Goal: Check status: Check status

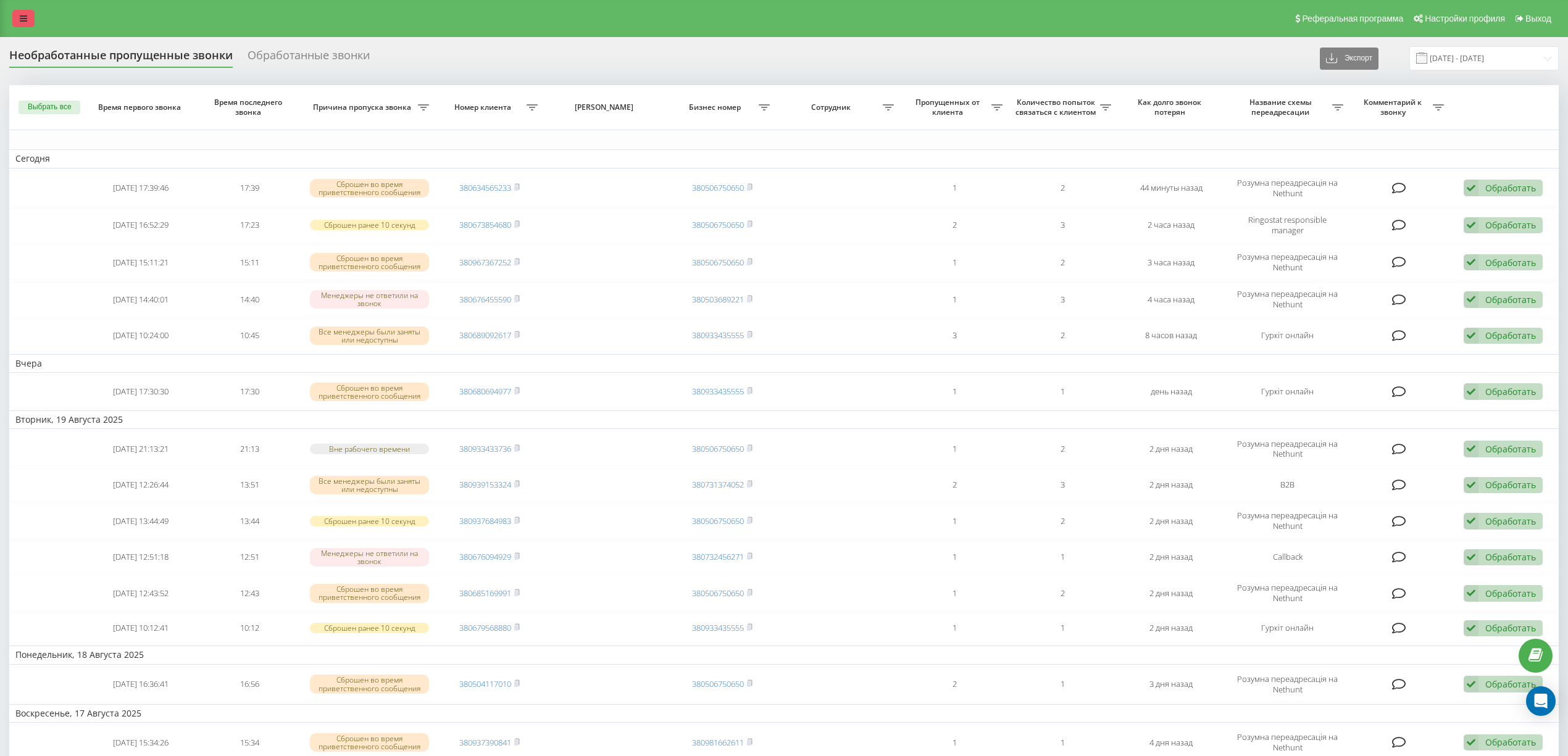
click at [27, 13] on link at bounding box center [24, 18] width 22 height 17
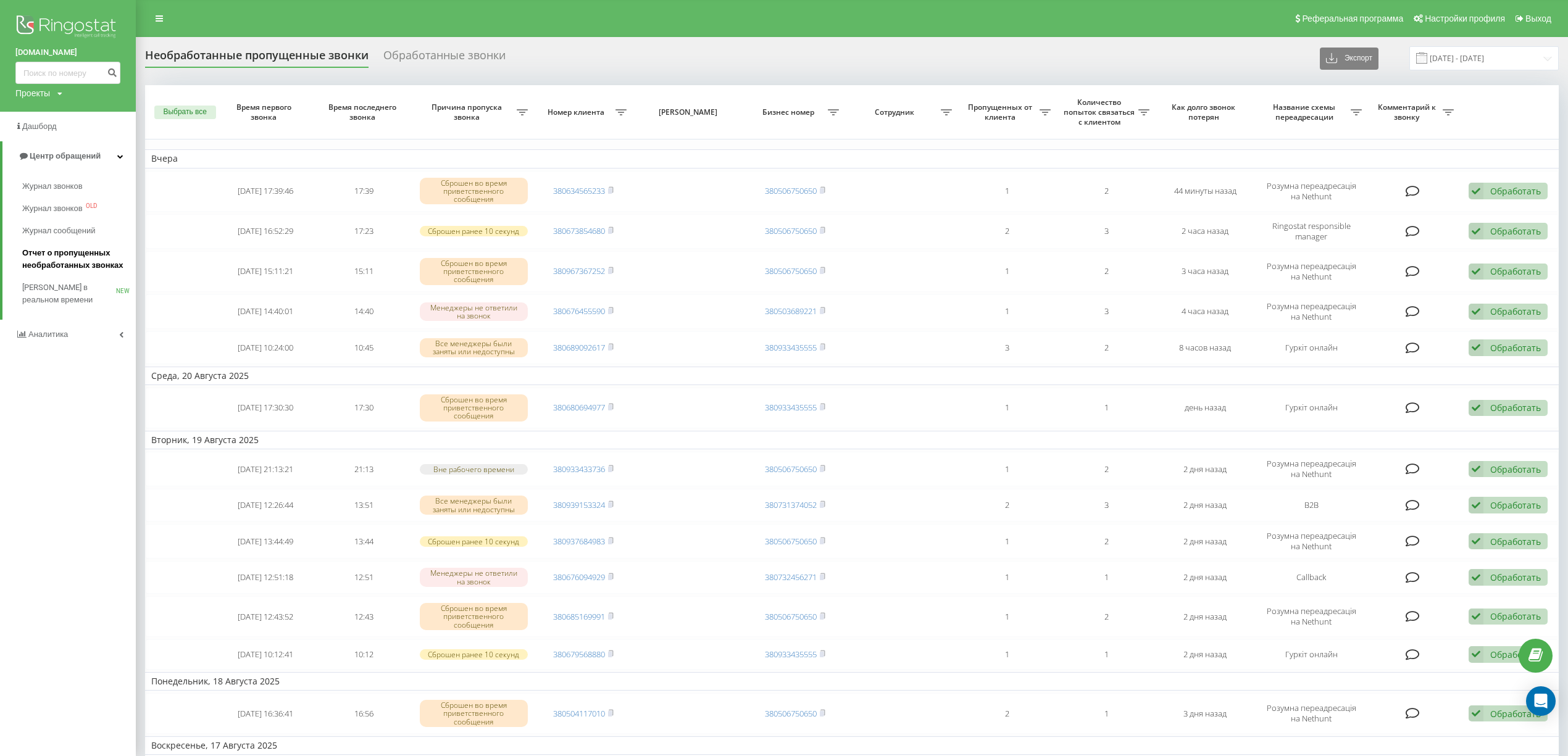
click at [79, 262] on span "Отчет о пропущенных необработанных звонках" at bounding box center [76, 259] width 107 height 25
click at [1451, 60] on input "21.07.2025 - 21.08.2025" at bounding box center [1484, 58] width 149 height 24
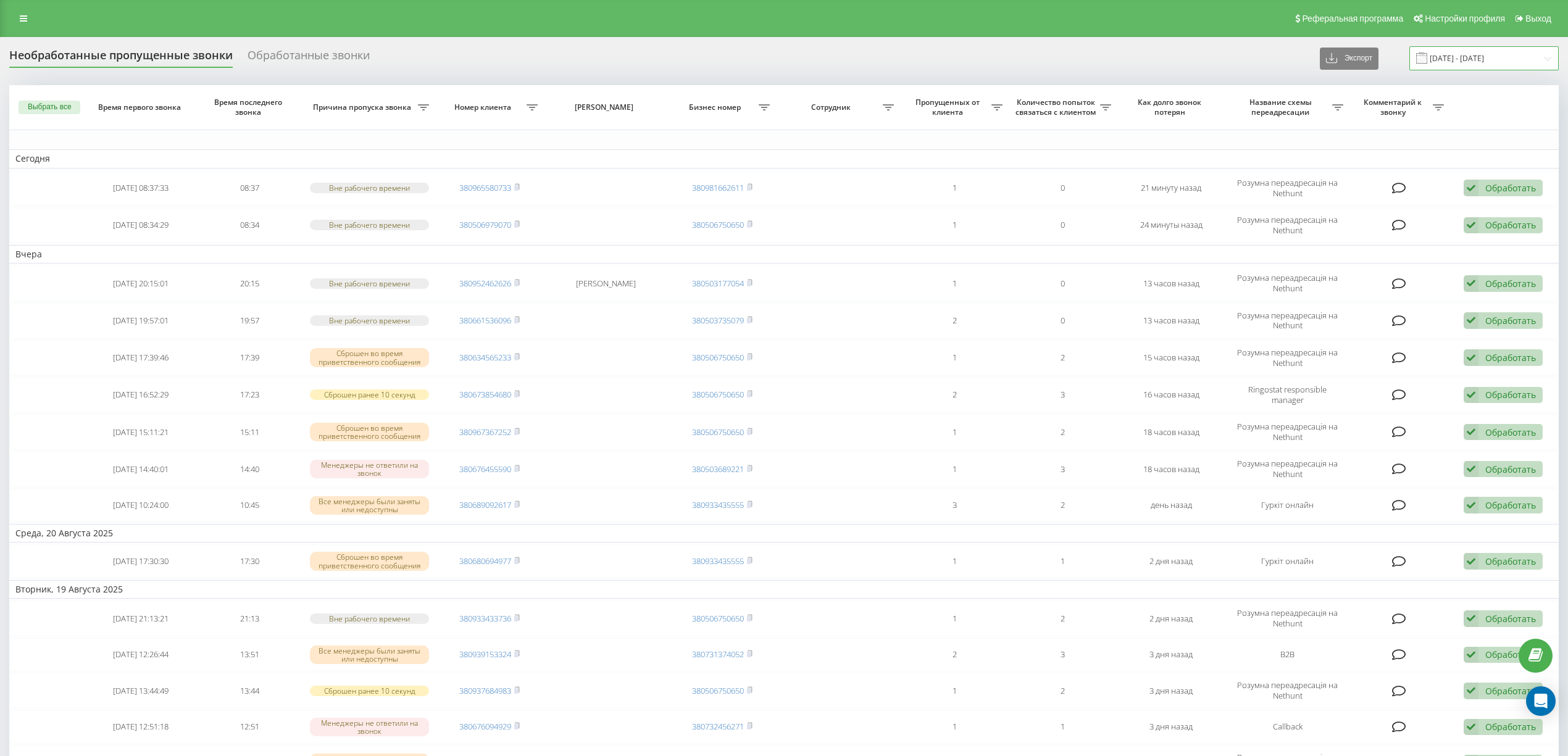
click at [1476, 58] on input "22.07.2025 - 22.08.2025" at bounding box center [1484, 58] width 149 height 24
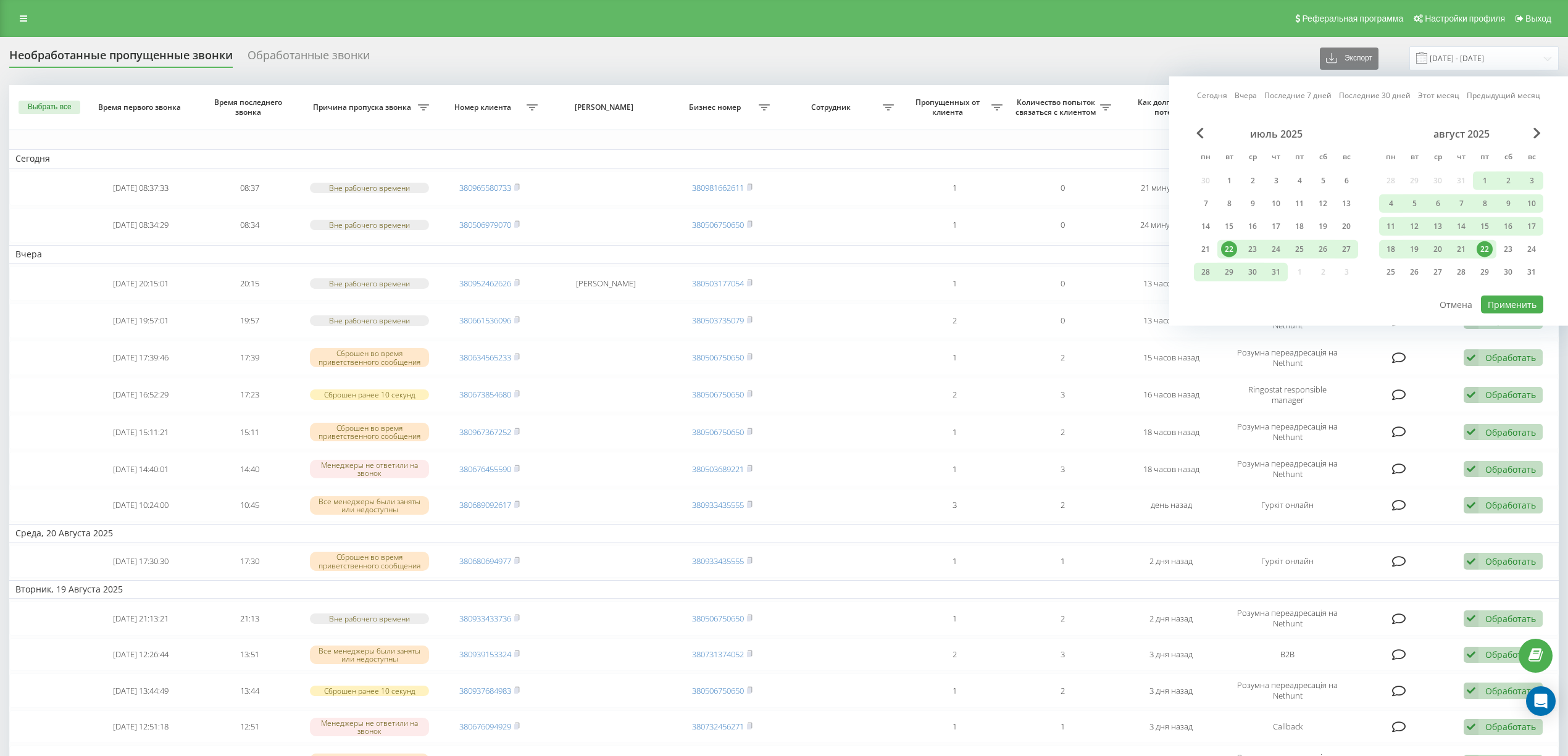
click at [1483, 251] on div "22" at bounding box center [1485, 250] width 16 height 16
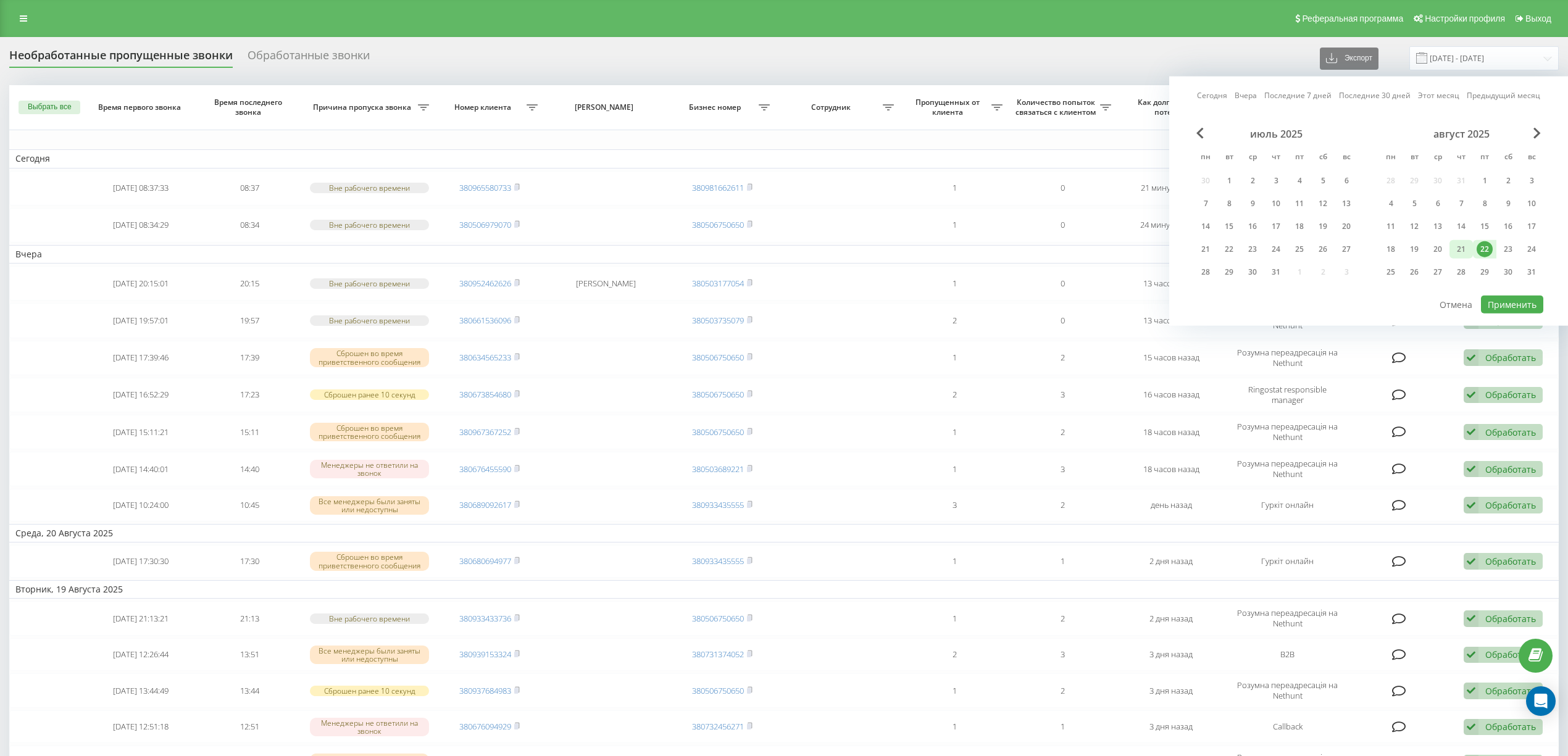
click at [1462, 247] on div "21" at bounding box center [1461, 250] width 16 height 16
click at [1508, 305] on button "Применить" at bounding box center [1512, 305] width 63 height 18
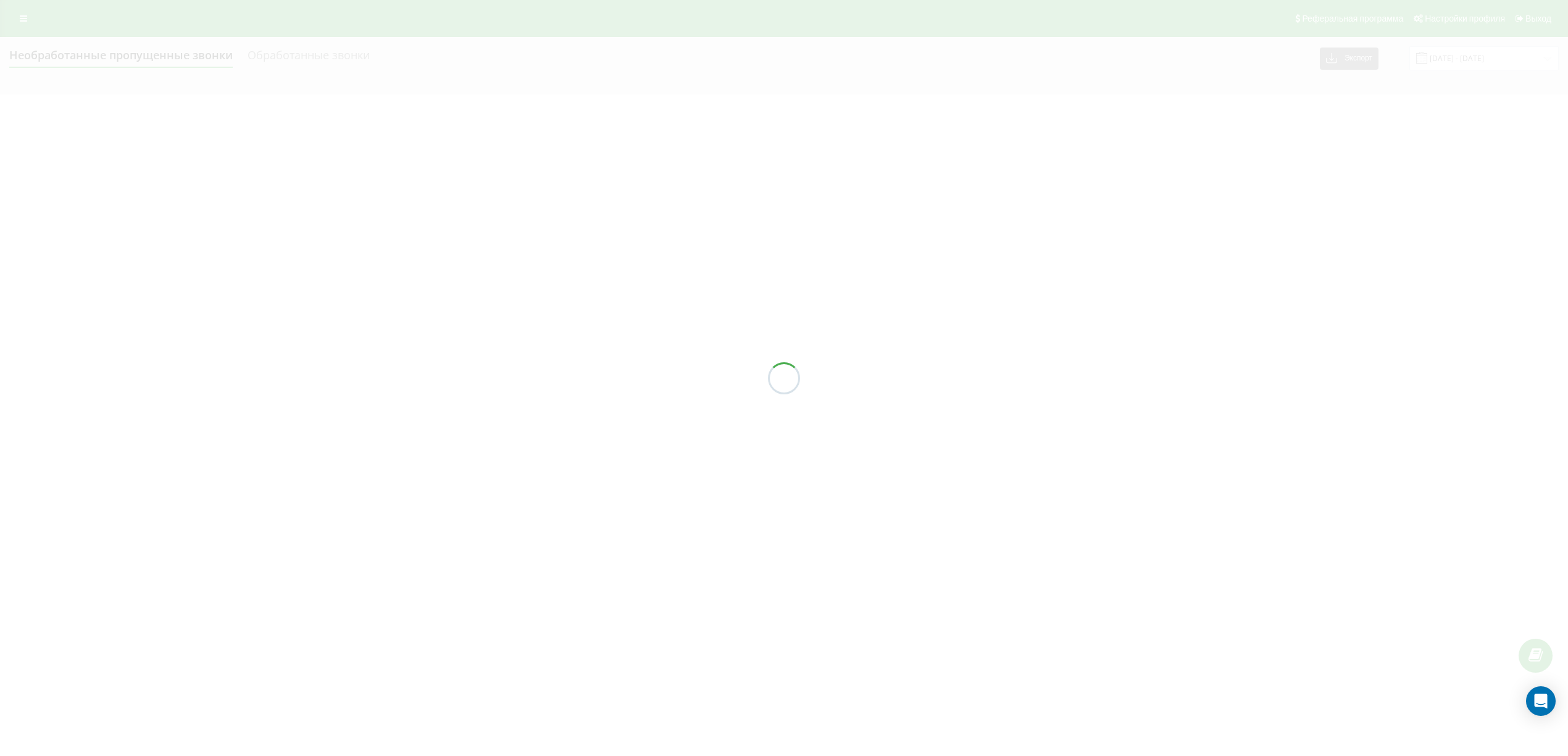
type input "[DATE] - [DATE]"
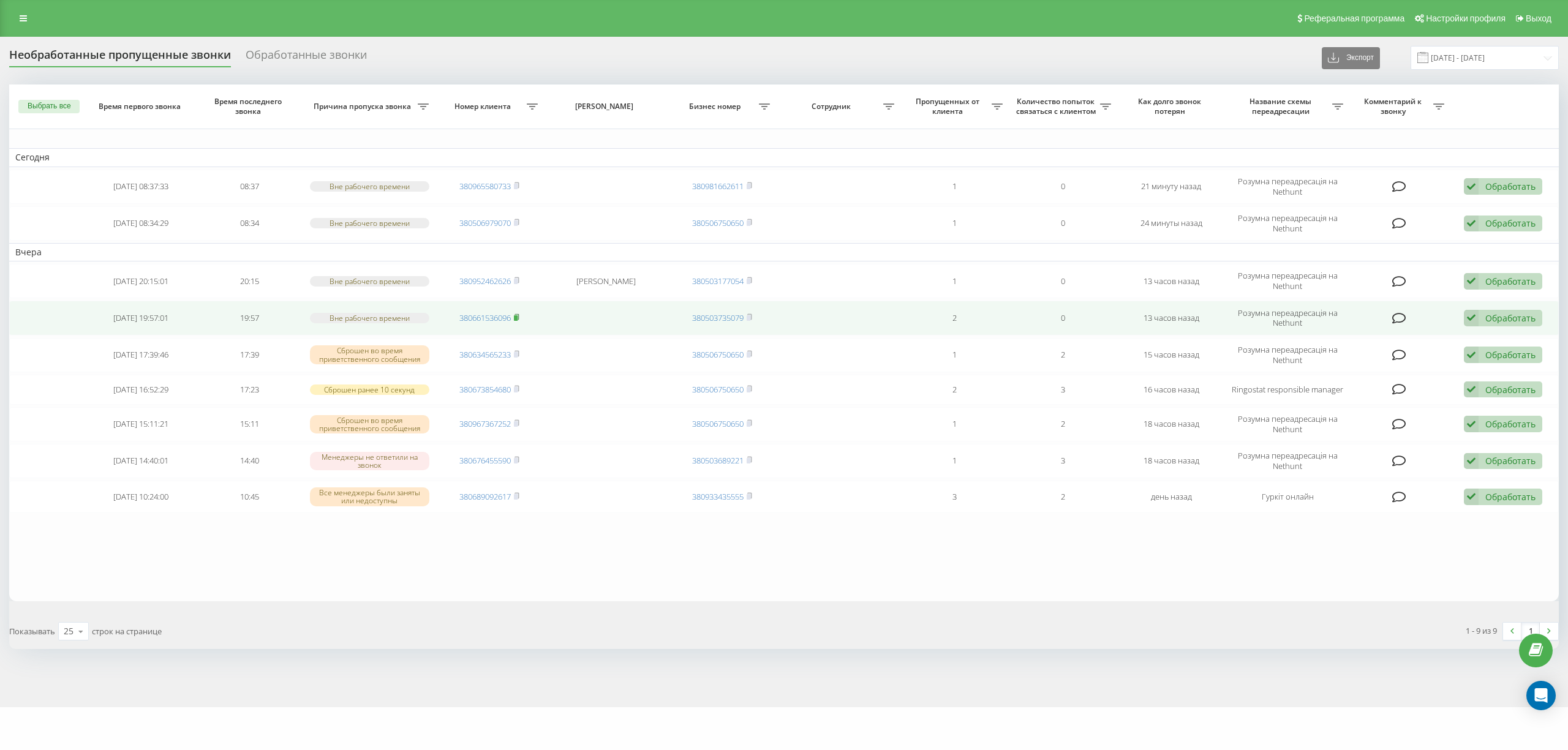
click at [519, 317] on icon at bounding box center [517, 317] width 4 height 6
click at [517, 320] on rect at bounding box center [516, 318] width 4 height 6
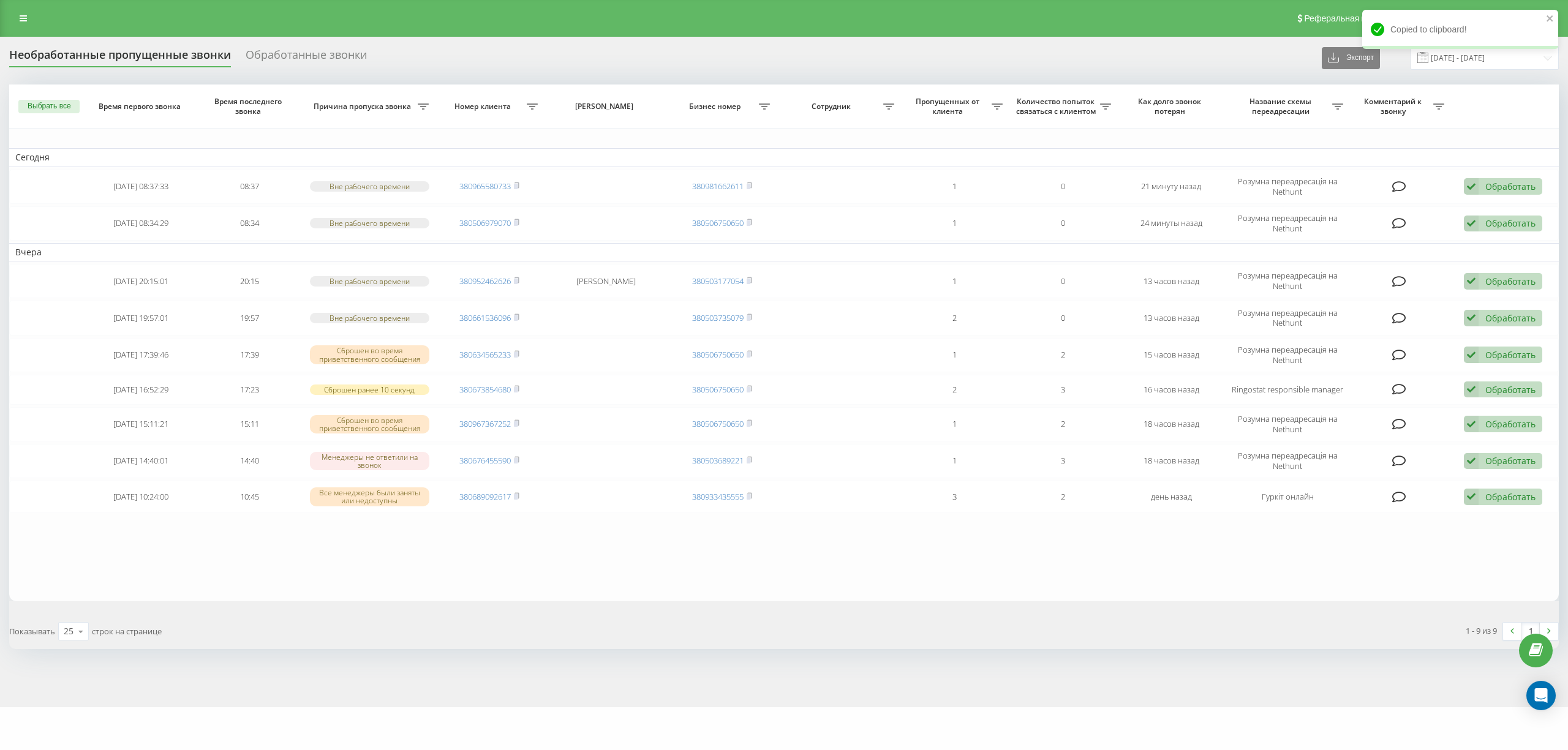
click at [214, 692] on div "Необработанные пропущенные звонки Обработанные звонки Экспорт .csv .xlsx 21.08.…" at bounding box center [784, 372] width 1568 height 670
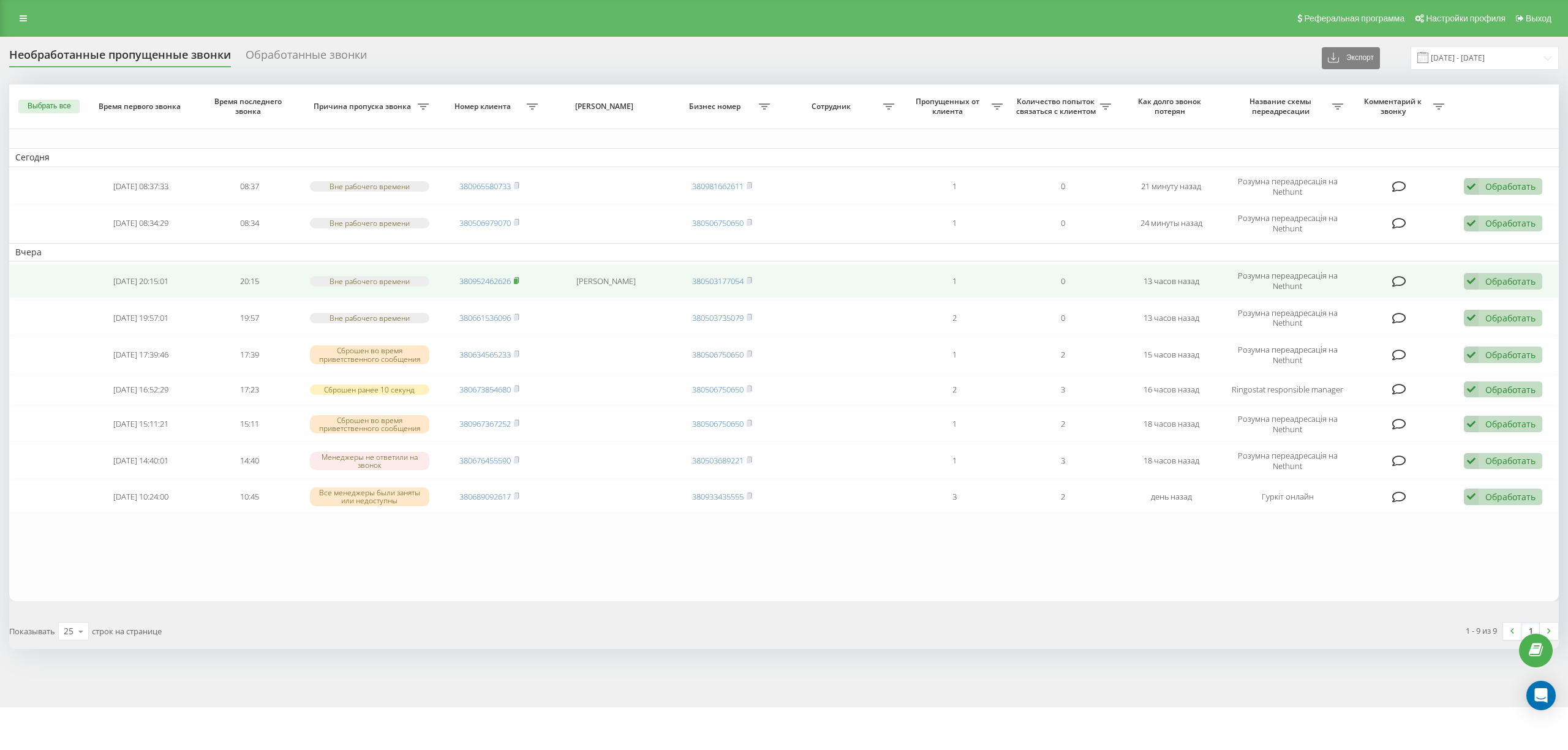
click at [516, 282] on rect at bounding box center [516, 282] width 4 height 6
click at [517, 279] on icon at bounding box center [517, 280] width 4 height 6
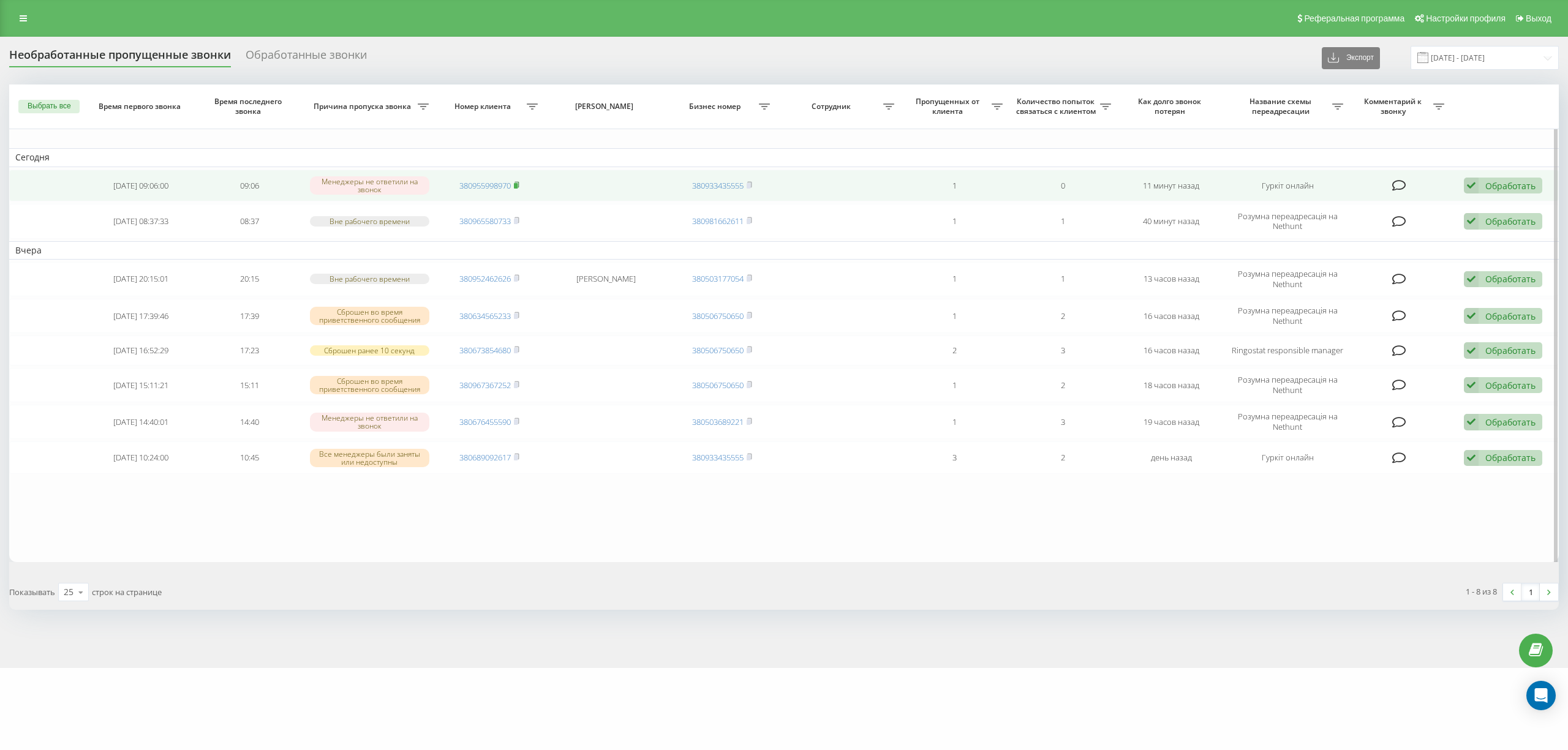
click at [518, 188] on span at bounding box center [517, 185] width 6 height 11
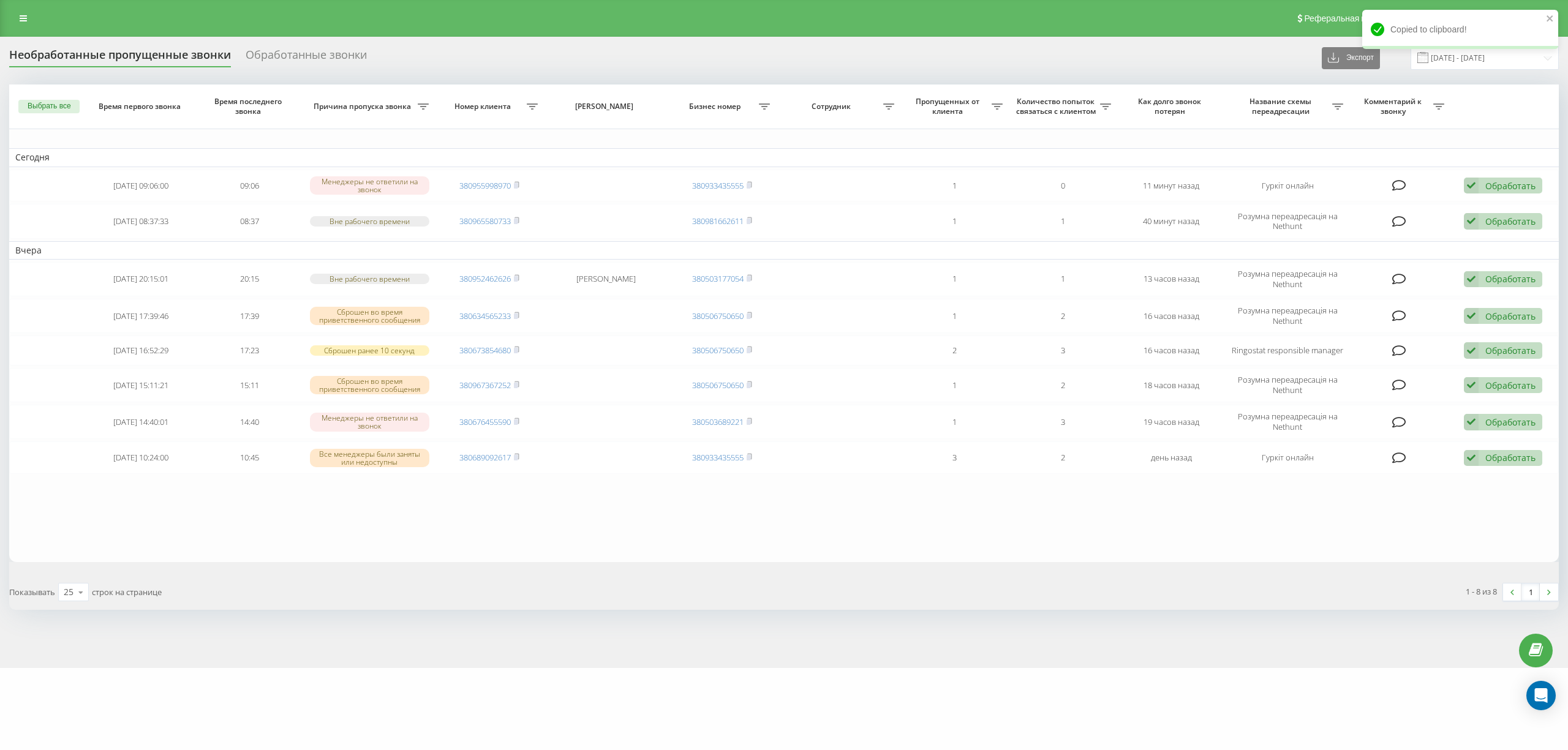
click at [394, 711] on div "motoblok.biz Проекты motoblok.biz Дашборд Центр обращений Журнал звонков Журнал…" at bounding box center [784, 375] width 1568 height 750
click at [492, 705] on div "motoblok.biz Проекты motoblok.biz Дашборд Центр обращений Журнал звонков Журнал…" at bounding box center [784, 375] width 1568 height 750
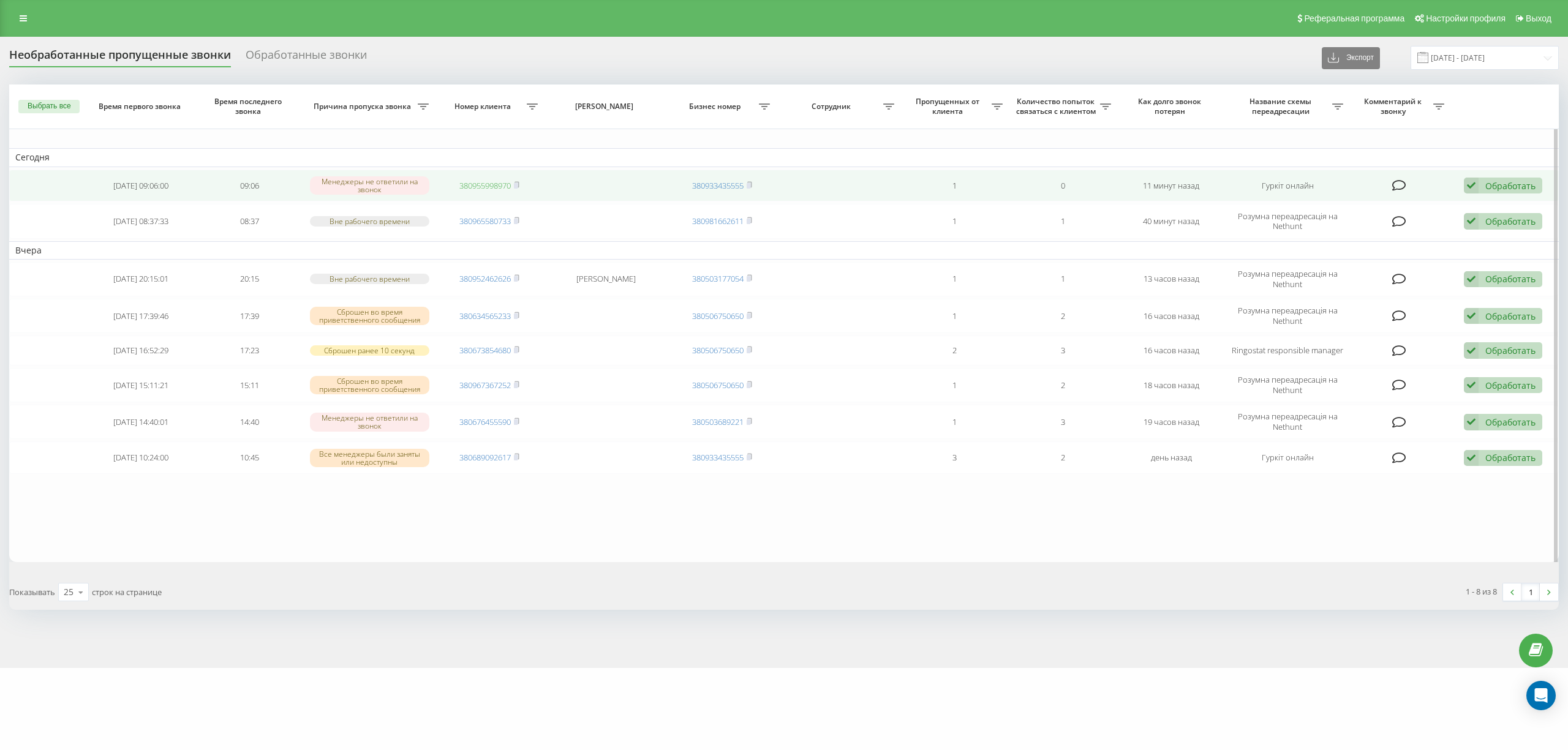
click at [511, 190] on link "380955998970" at bounding box center [485, 185] width 51 height 11
click at [518, 181] on icon at bounding box center [517, 185] width 6 height 7
